Goal: Information Seeking & Learning: Learn about a topic

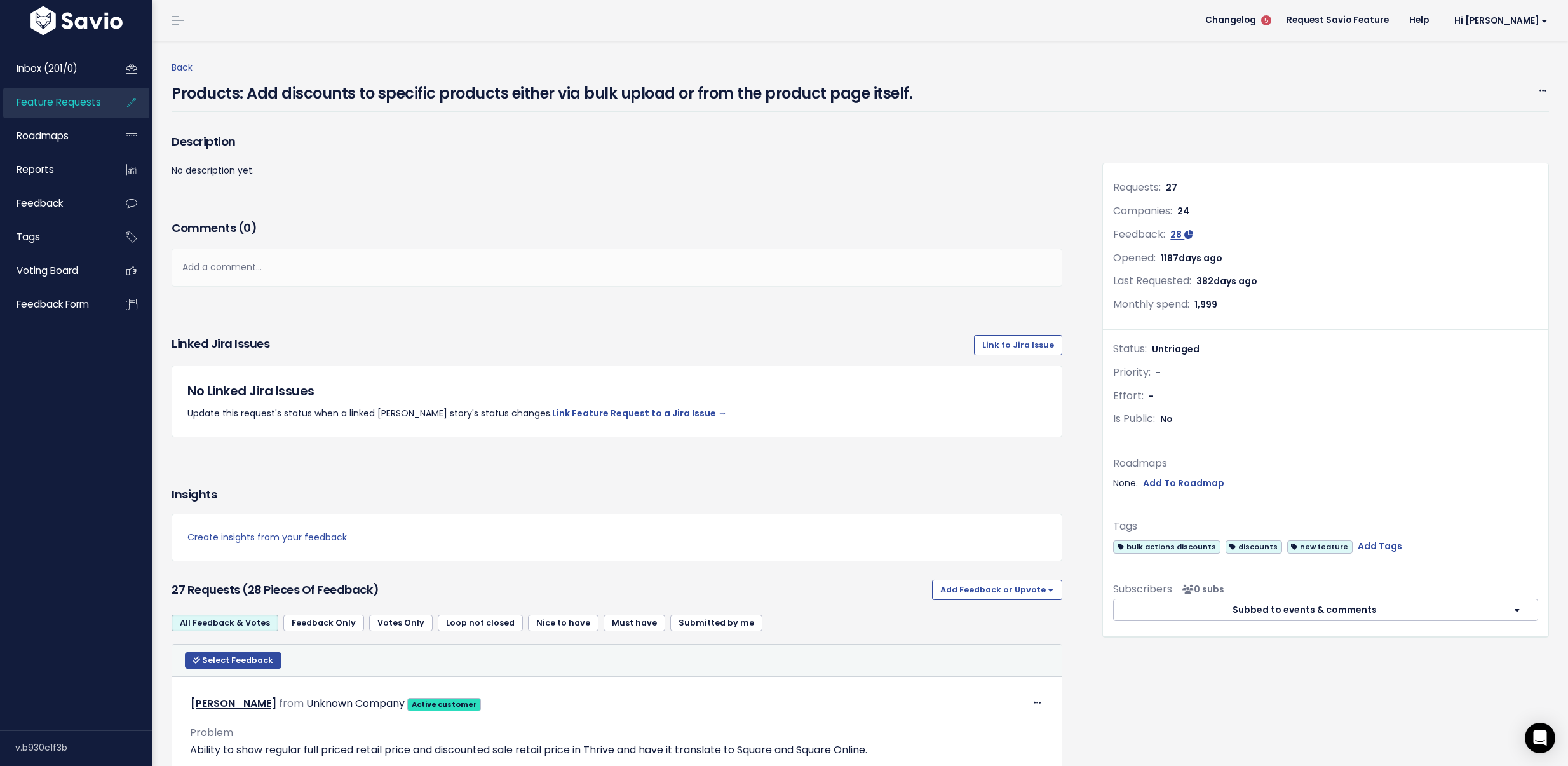
click at [73, 105] on span "Feature Requests" at bounding box center [58, 101] width 84 height 13
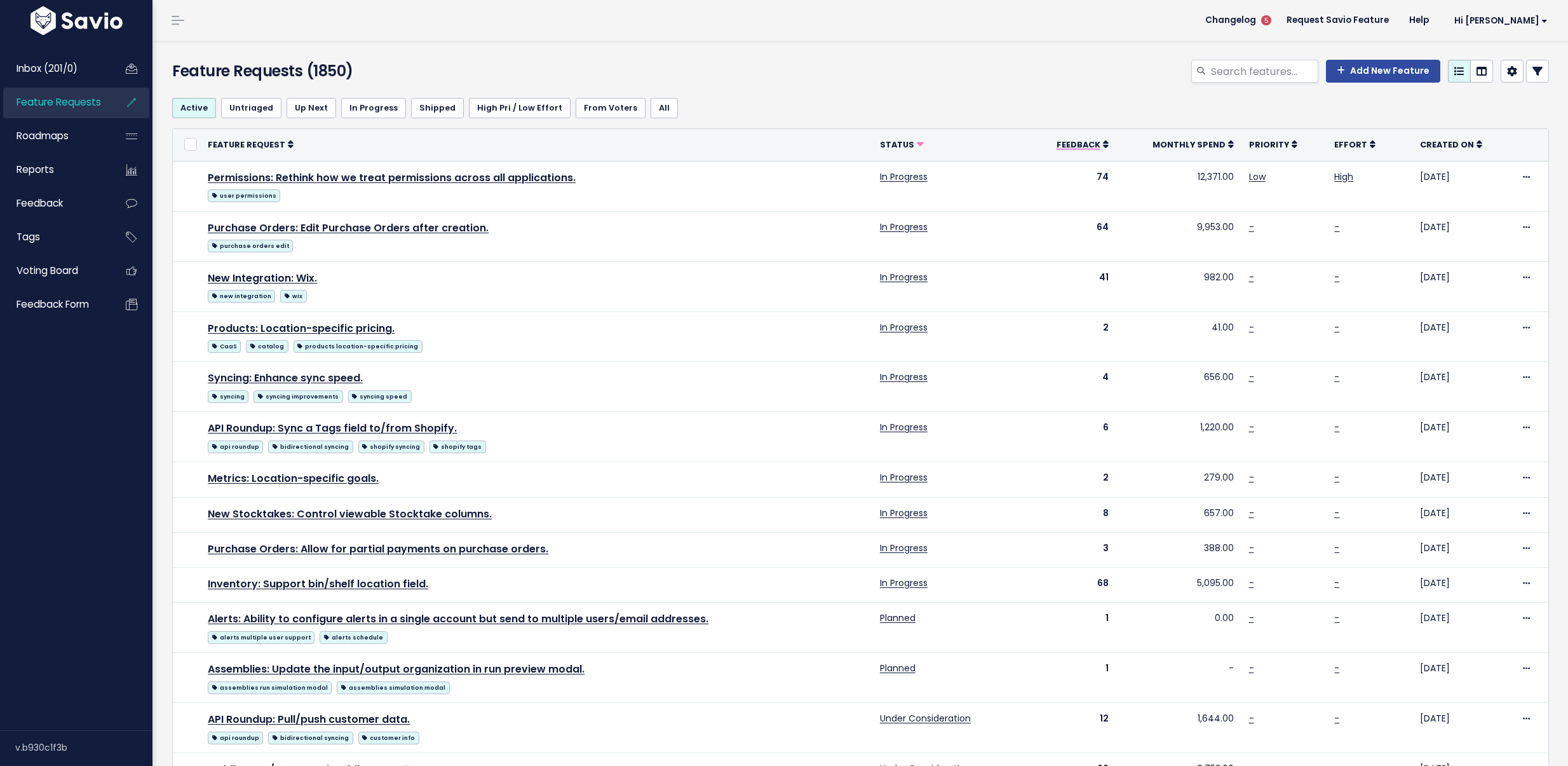
click at [1104, 142] on icon at bounding box center [1106, 144] width 5 height 9
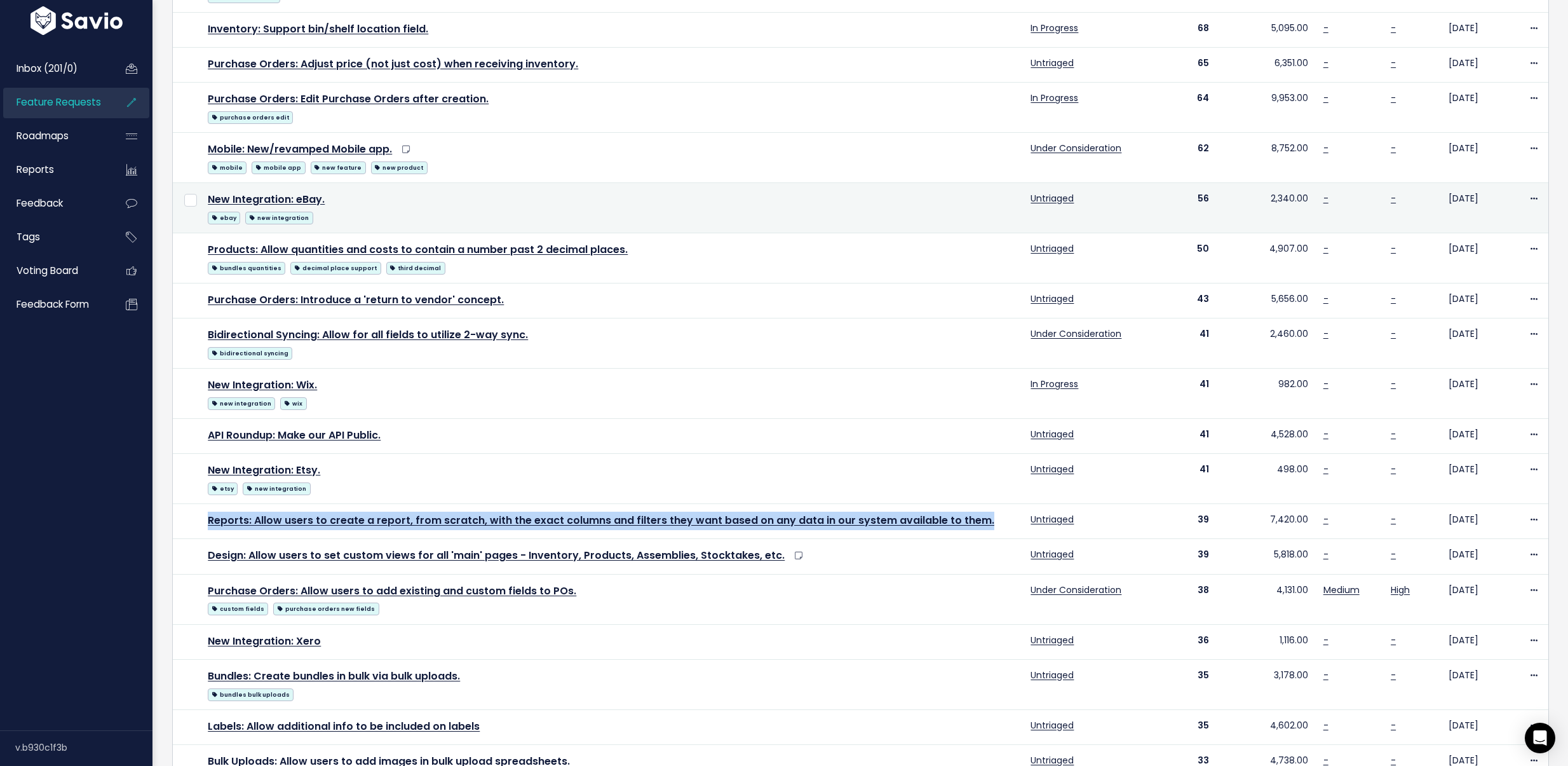
scroll to position [347, 0]
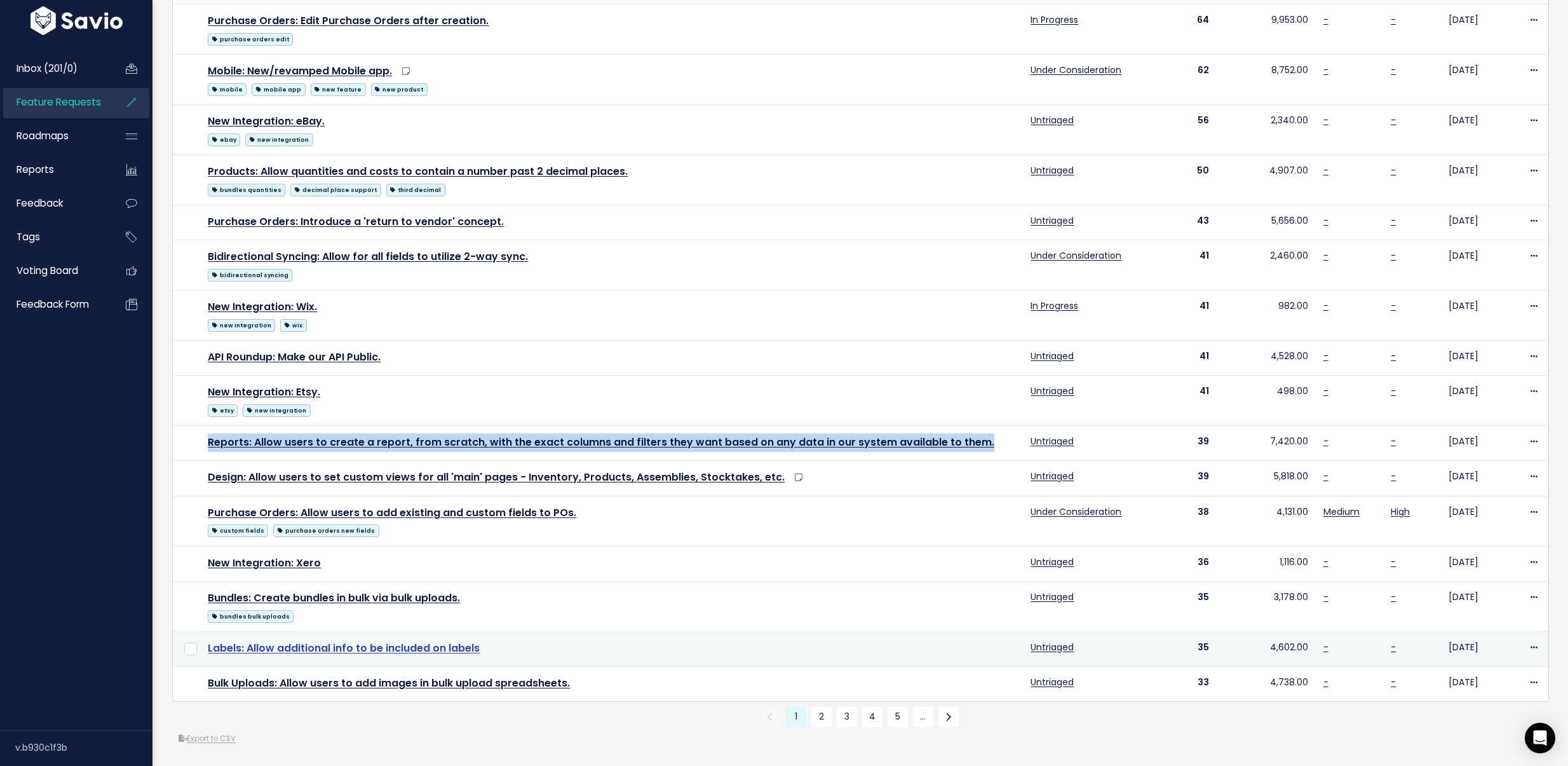
click at [406, 641] on link "Labels: Allow additional info to be included on labels" at bounding box center [344, 648] width 272 height 14
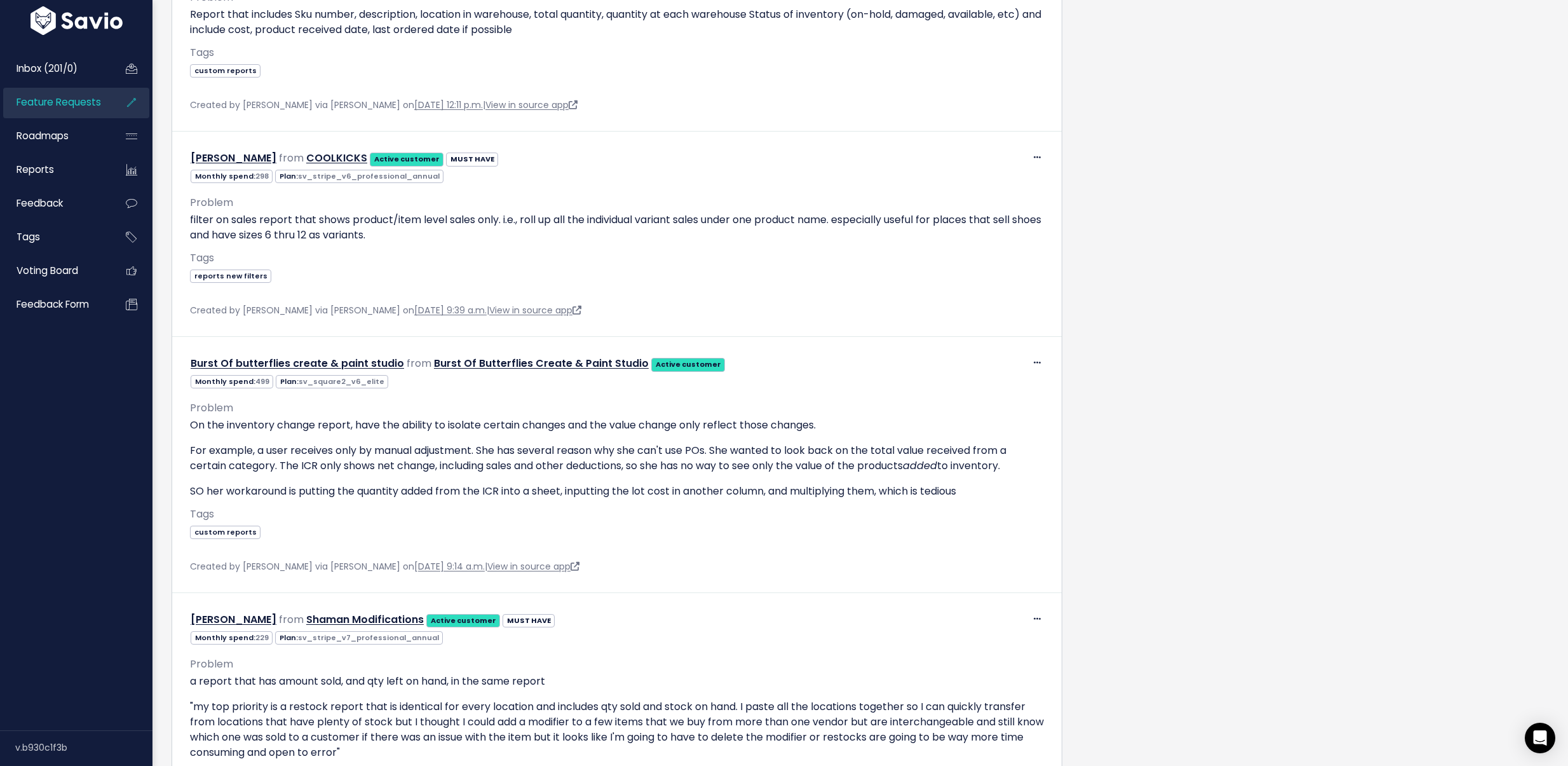
scroll to position [2500, 0]
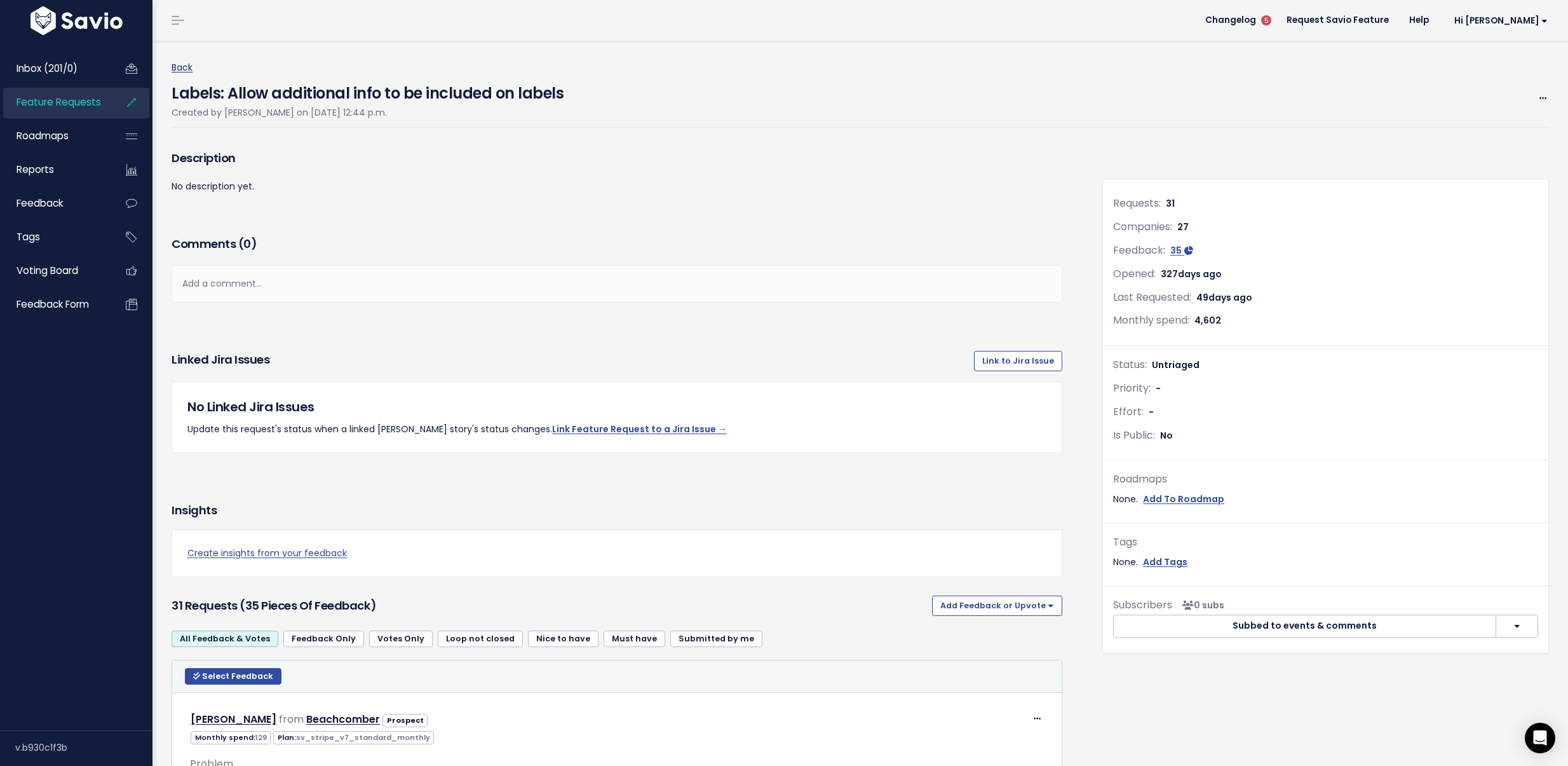
click at [181, 71] on link "Back" at bounding box center [182, 67] width 21 height 13
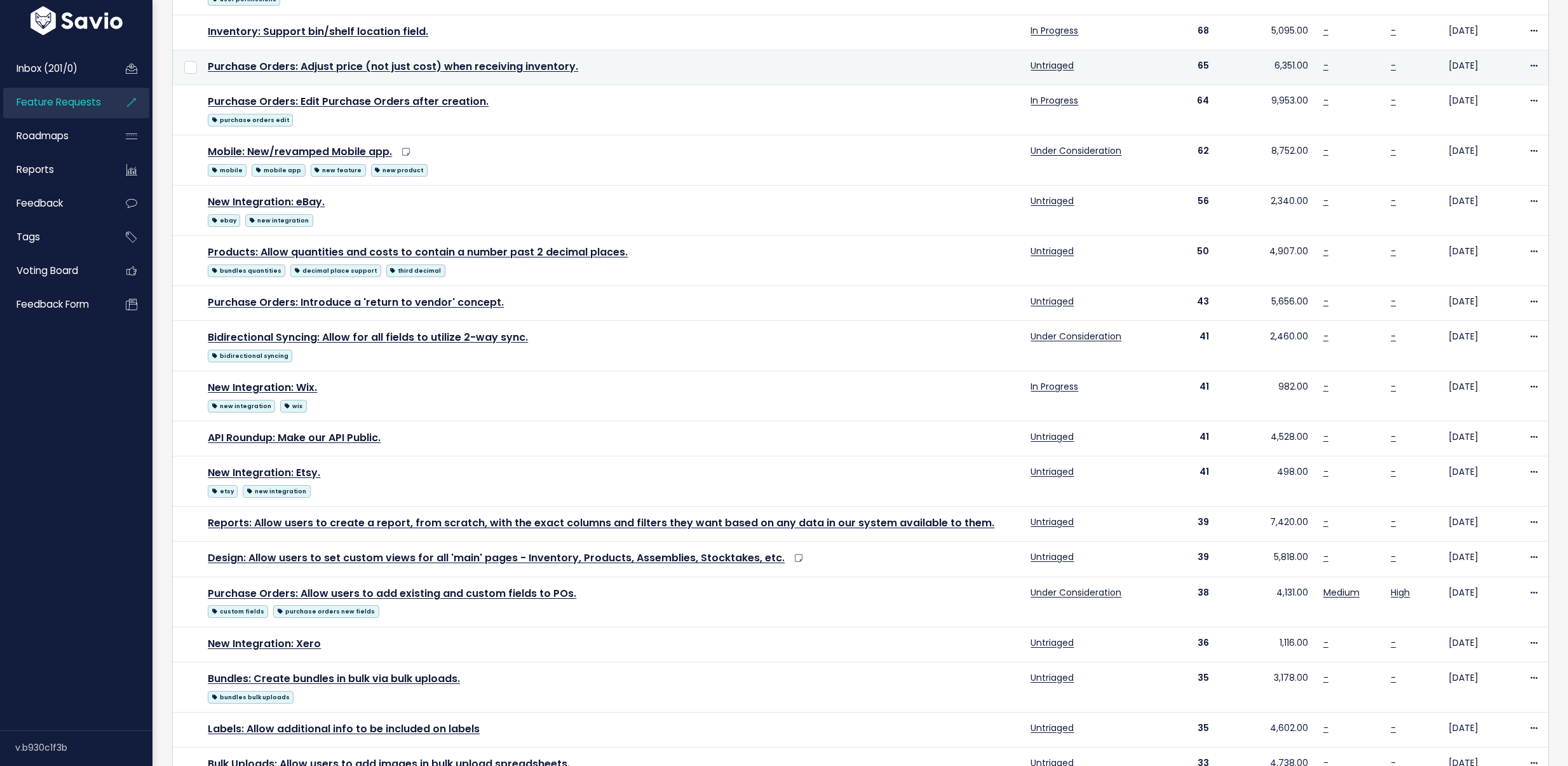
scroll to position [347, 0]
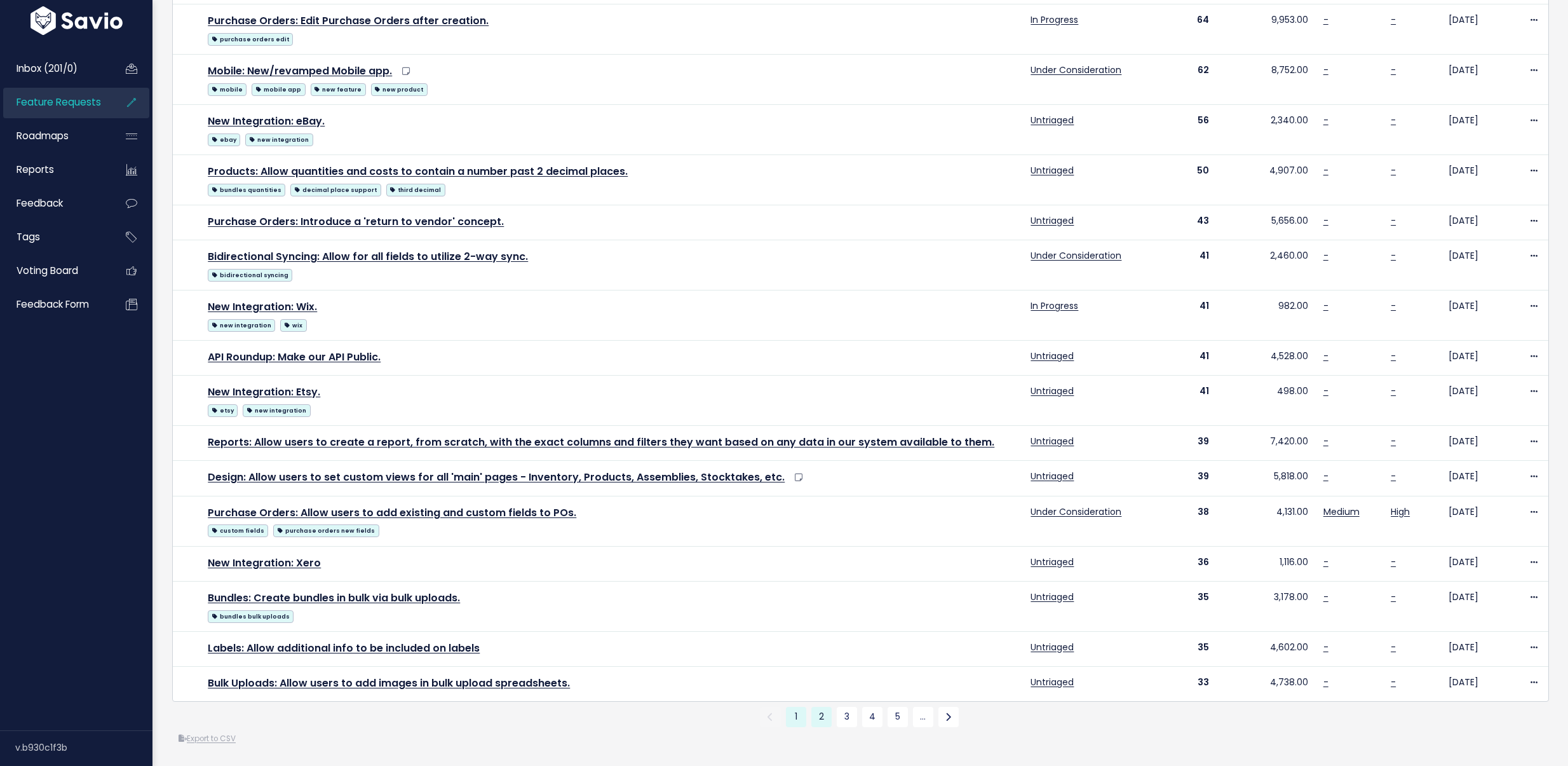
click at [819, 707] on link "2" at bounding box center [821, 717] width 21 height 21
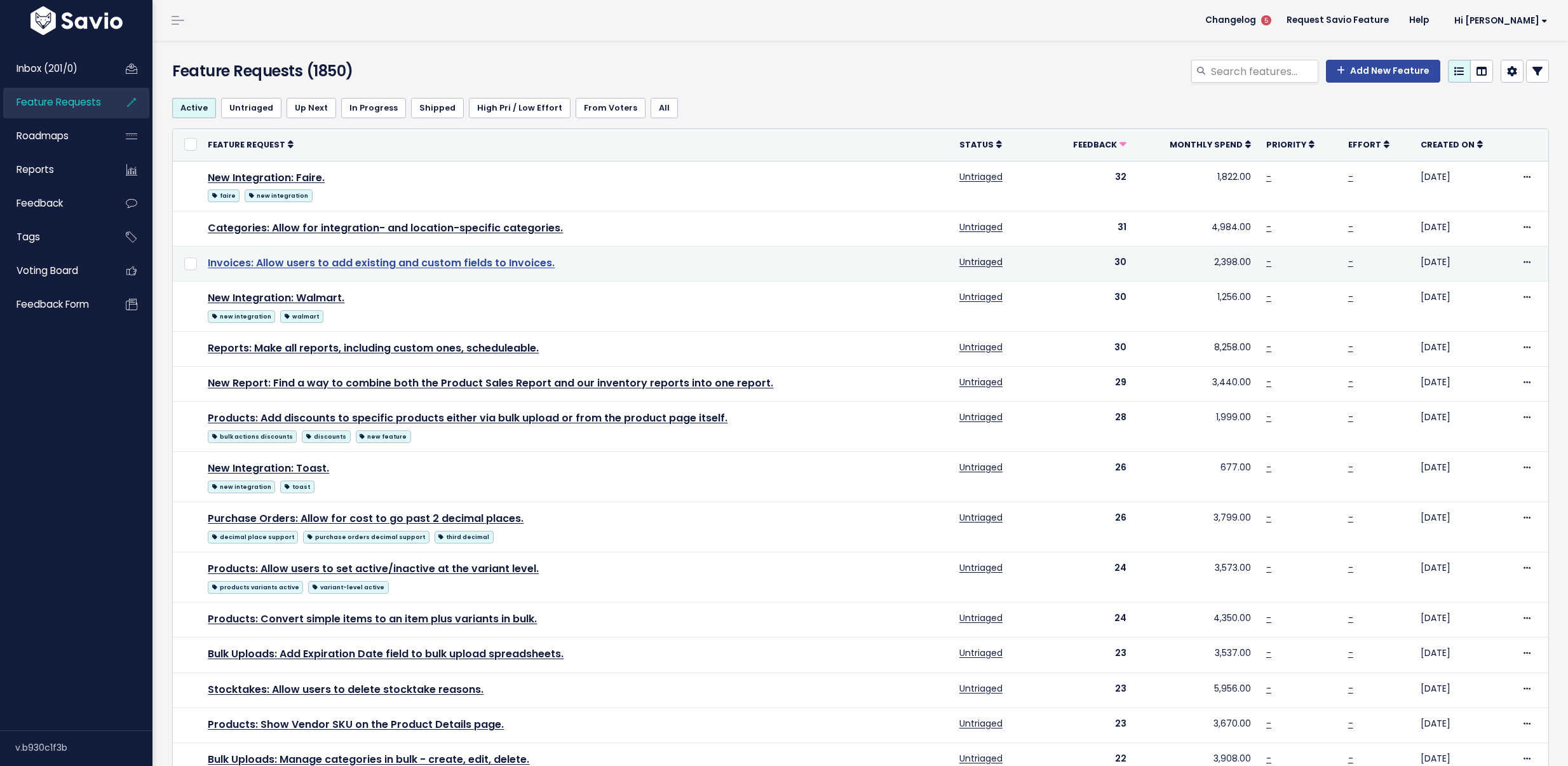
click at [367, 257] on link "Invoices: Allow users to add existing and custom fields to Invoices." at bounding box center [381, 263] width 347 height 14
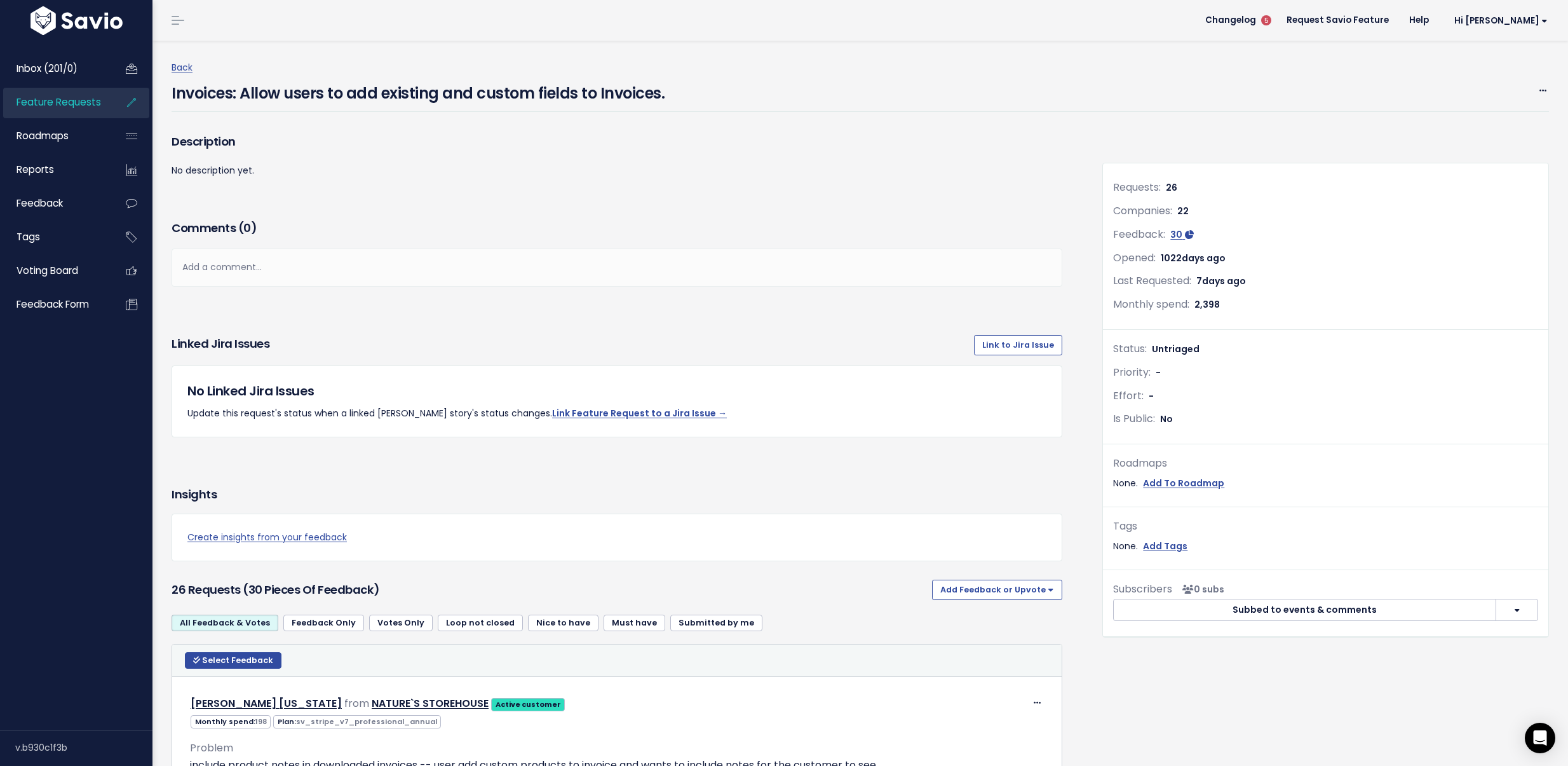
click at [189, 78] on h4 "Invoices: Allow users to add existing and custom fields to Invoices." at bounding box center [418, 90] width 493 height 30
click at [188, 73] on link "Back" at bounding box center [182, 67] width 21 height 13
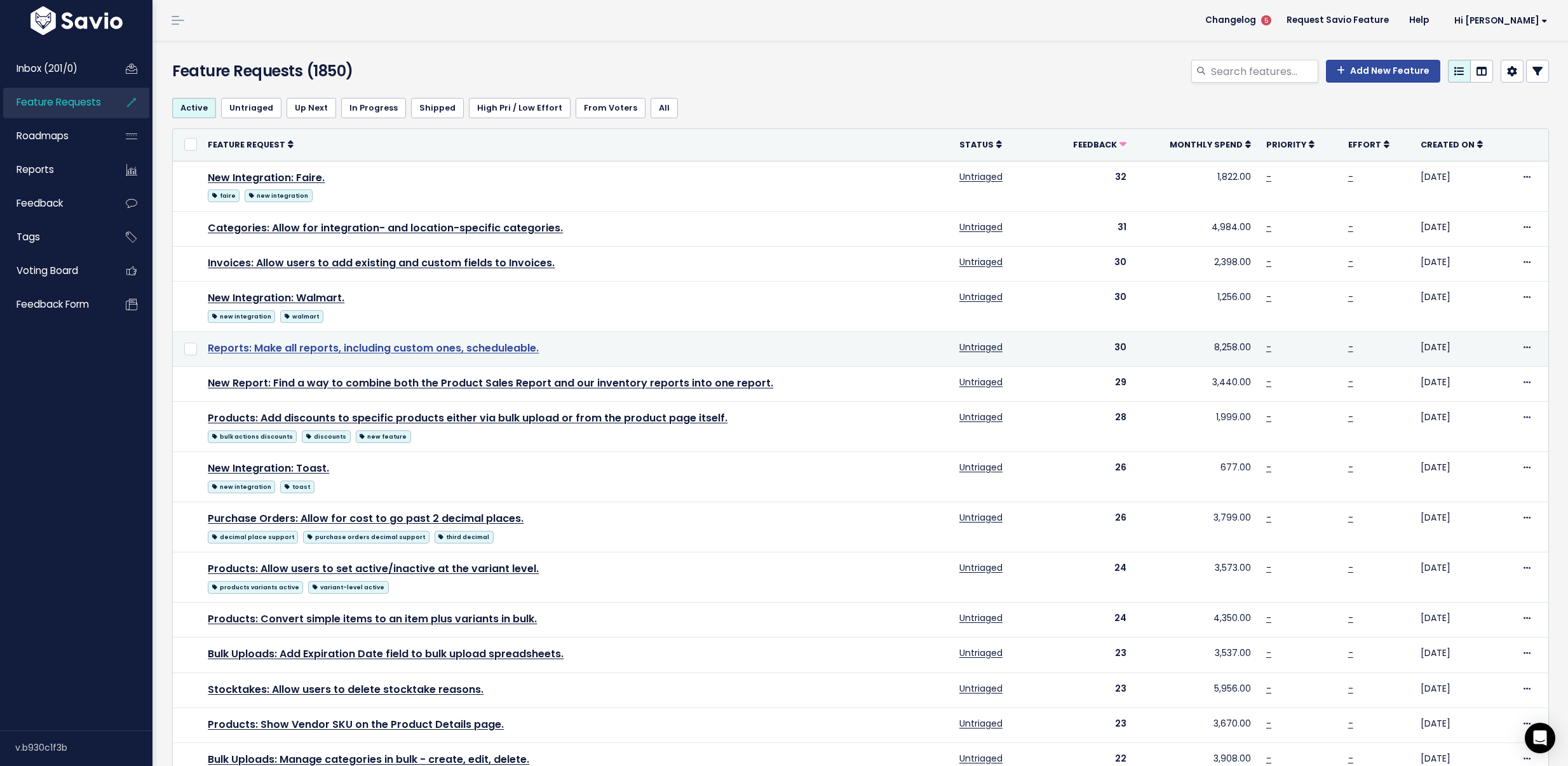
click at [383, 344] on link "Reports: Make all reports, including custom ones, scheduleable." at bounding box center [373, 348] width 331 height 14
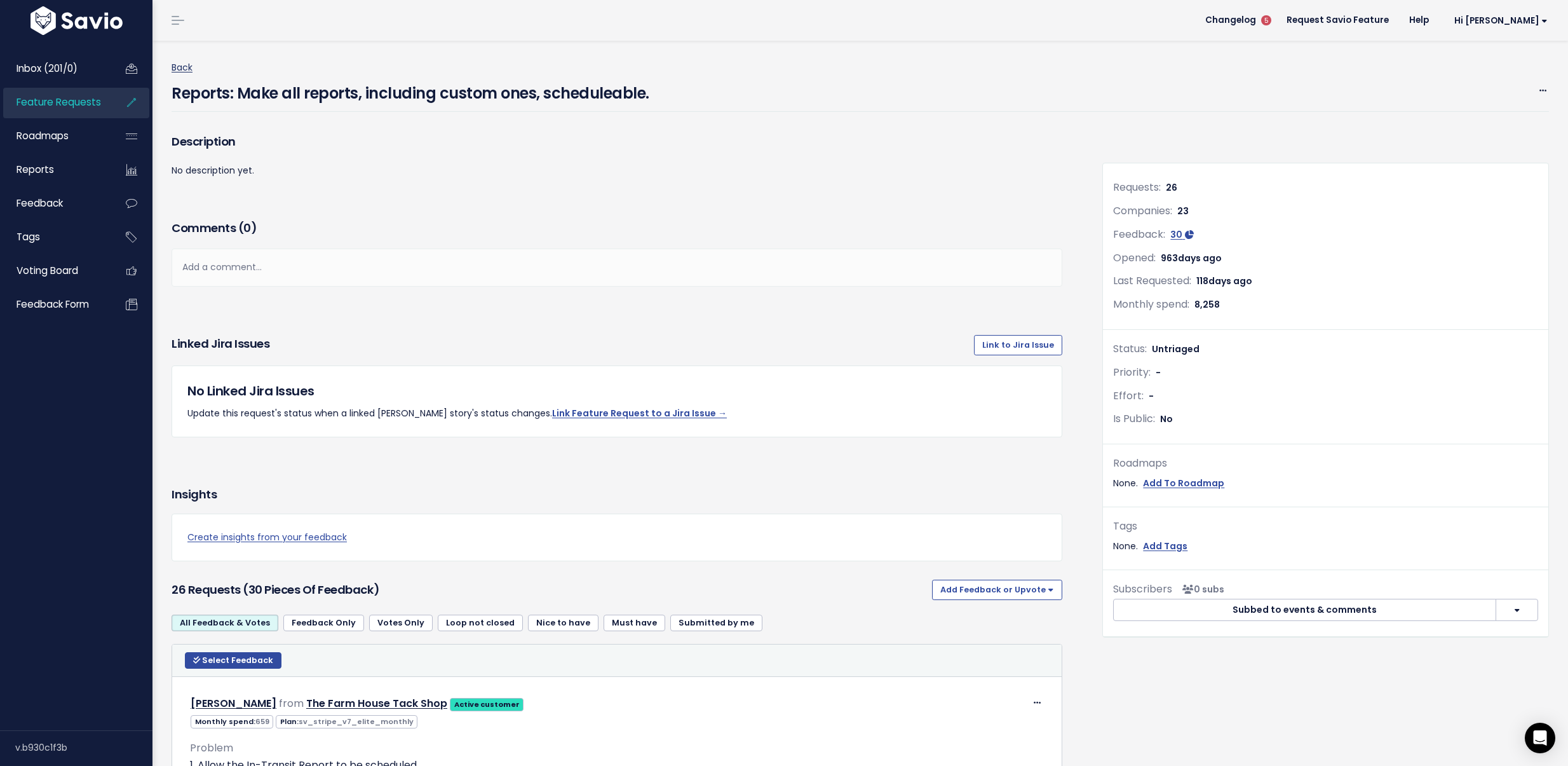
click at [178, 70] on link "Back" at bounding box center [182, 67] width 21 height 13
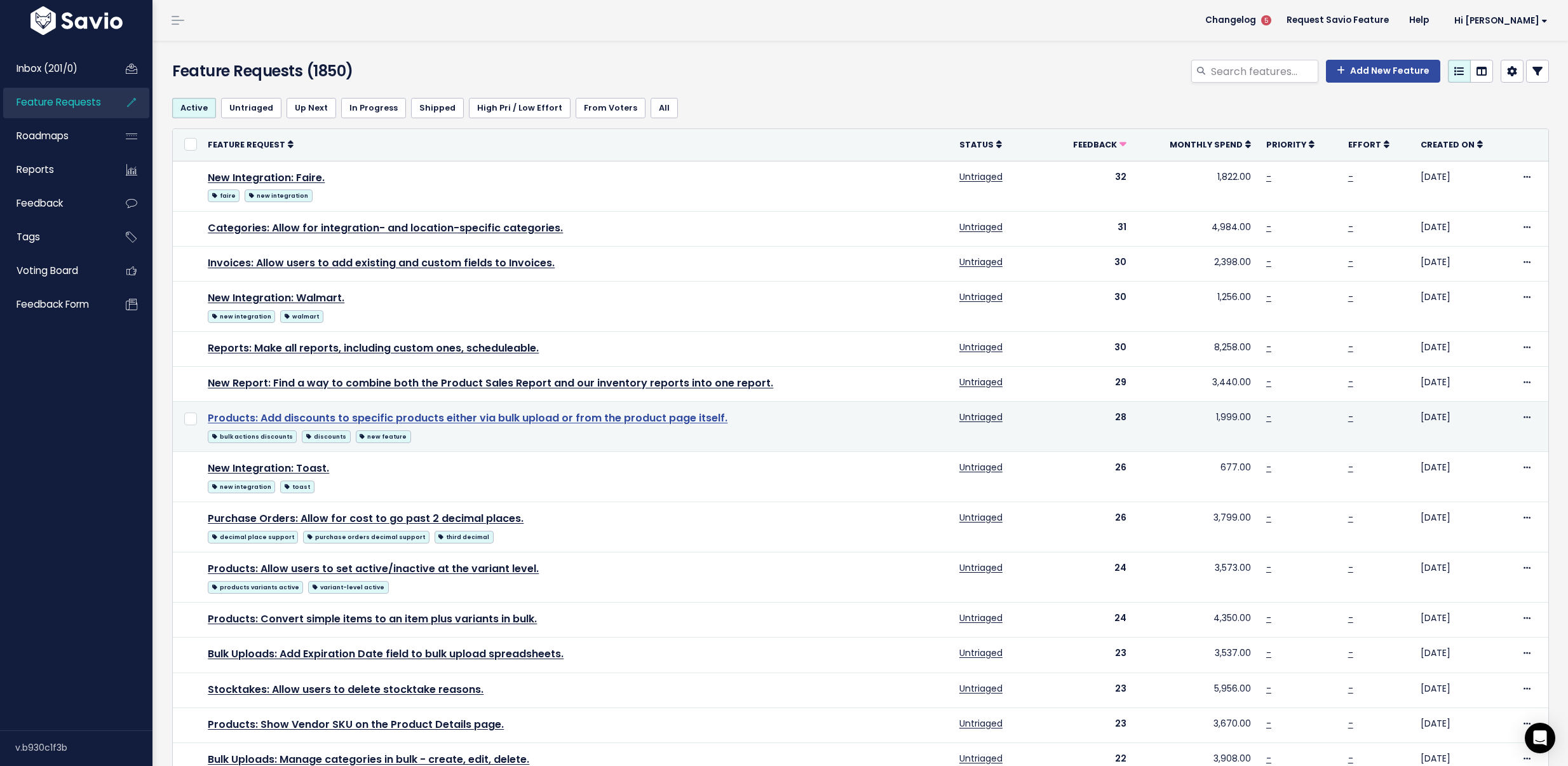
click at [478, 417] on link "Products: Add discounts to specific products either via bulk upload or from the…" at bounding box center [467, 417] width 519 height 14
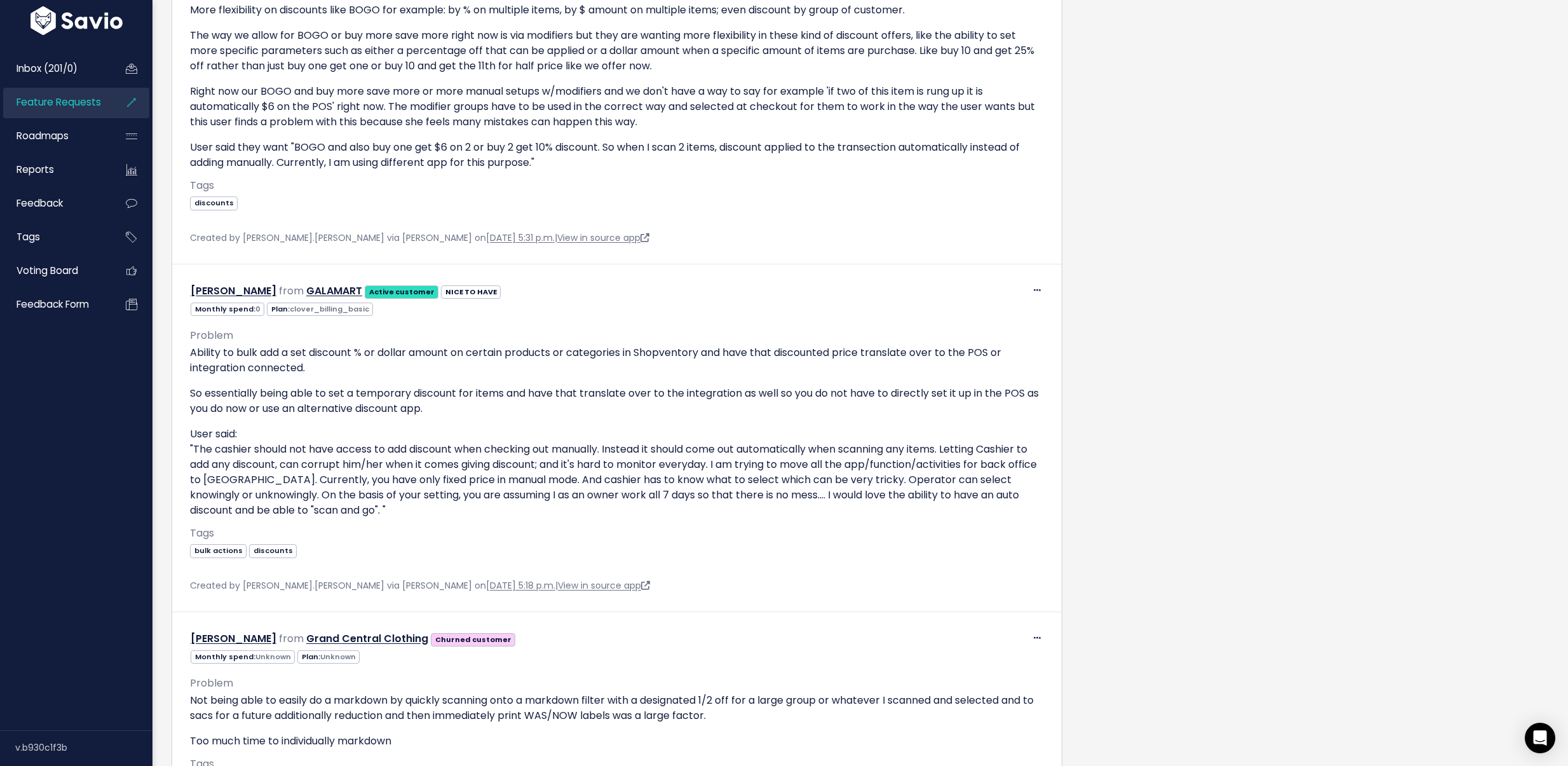
scroll to position [4573, 0]
